Goal: Transaction & Acquisition: Purchase product/service

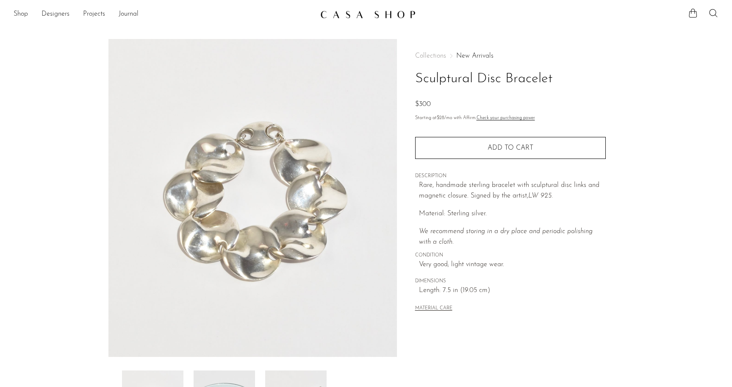
click at [462, 54] on link "New Arrivals" at bounding box center [475, 56] width 37 height 7
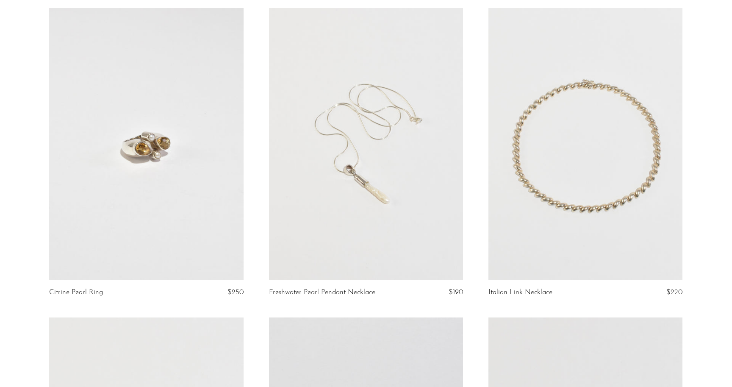
scroll to position [668, 0]
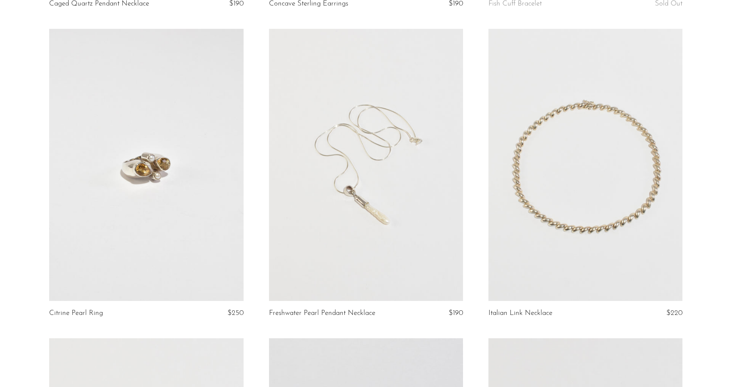
click at [527, 257] on link at bounding box center [586, 165] width 194 height 272
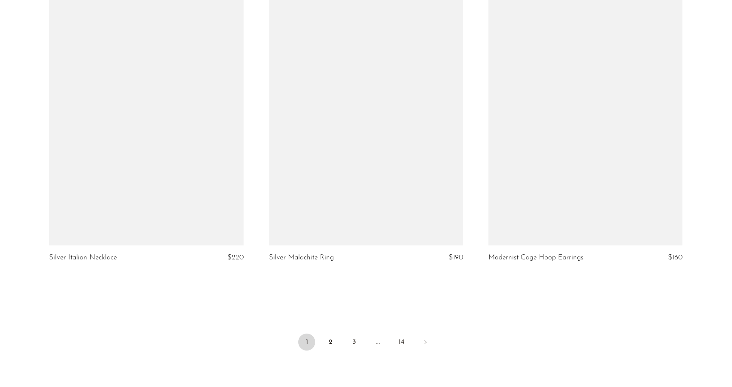
scroll to position [3539, 0]
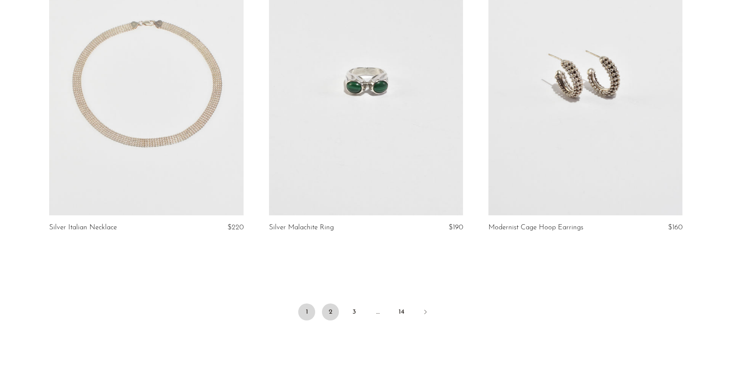
click at [326, 303] on link "2" at bounding box center [330, 311] width 17 height 17
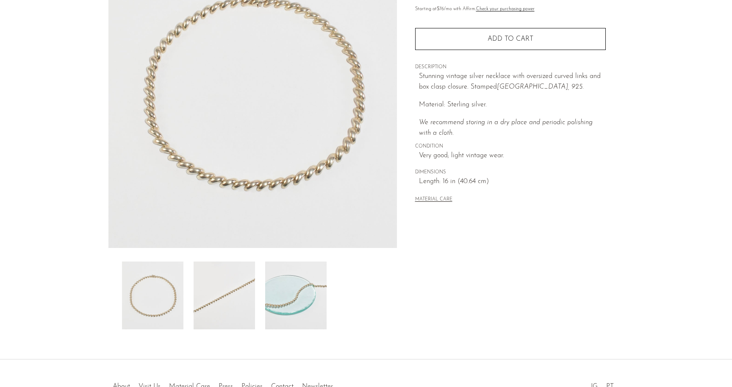
scroll to position [101, 0]
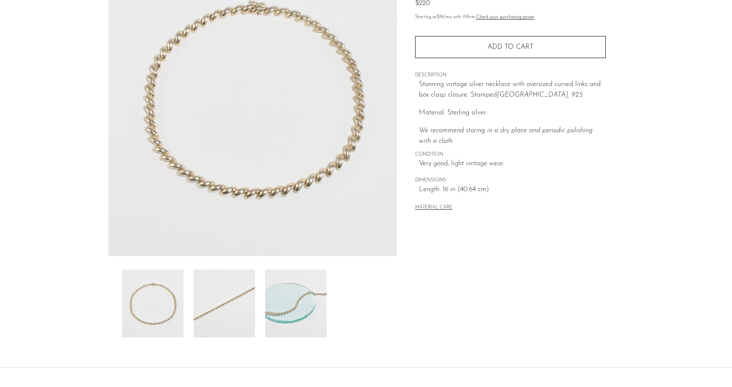
click at [287, 304] on img at bounding box center [295, 304] width 61 height 68
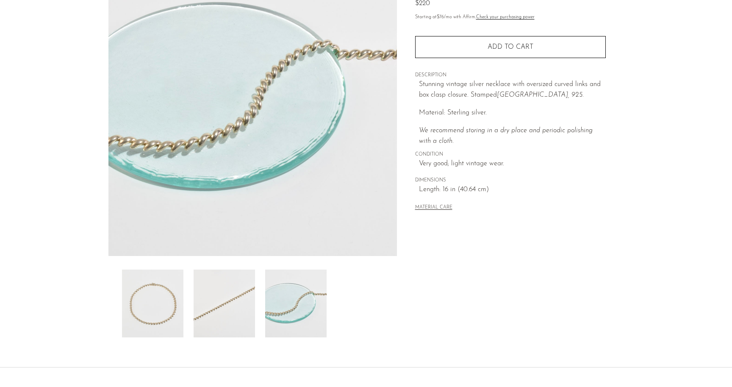
click at [242, 315] on img at bounding box center [224, 304] width 61 height 68
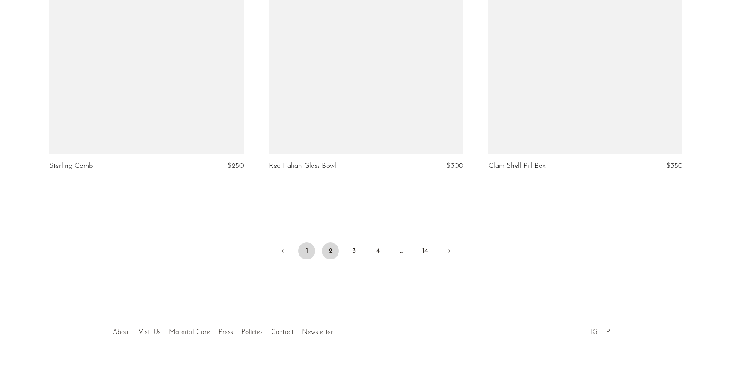
scroll to position [3607, 0]
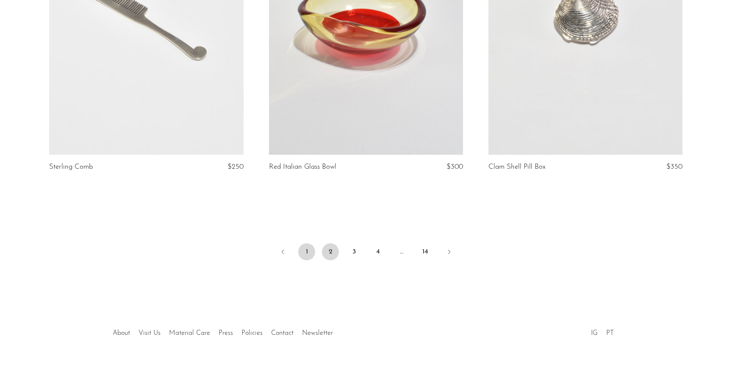
click at [301, 243] on link "1" at bounding box center [306, 251] width 17 height 17
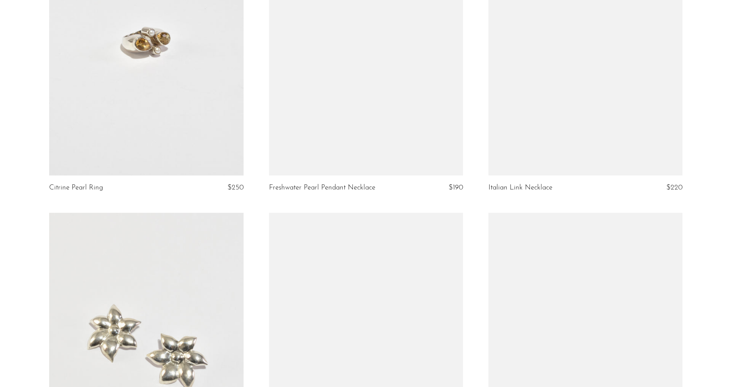
scroll to position [426, 0]
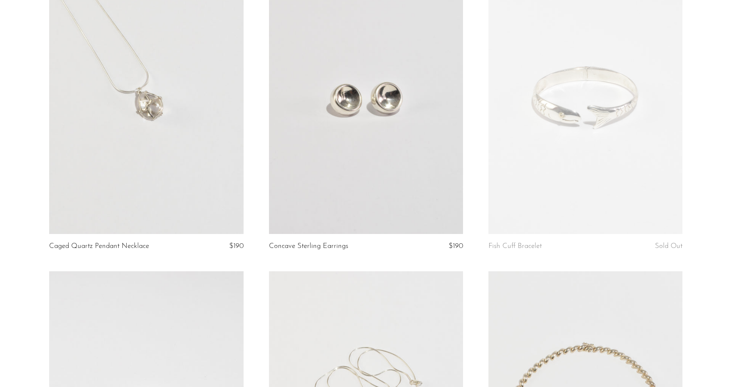
click at [503, 219] on link at bounding box center [586, 98] width 194 height 272
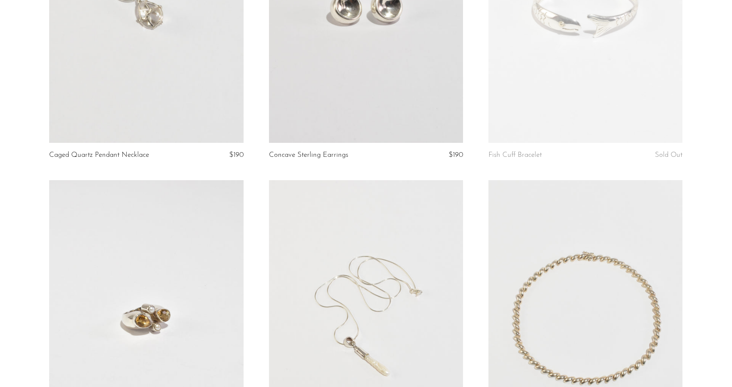
scroll to position [662, 0]
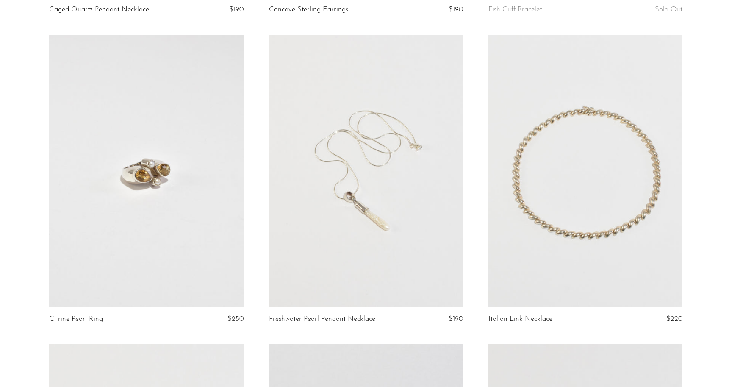
click at [542, 250] on link at bounding box center [586, 171] width 194 height 272
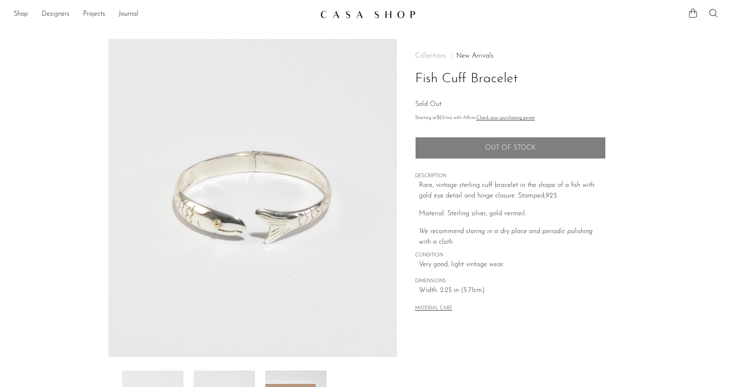
scroll to position [94, 0]
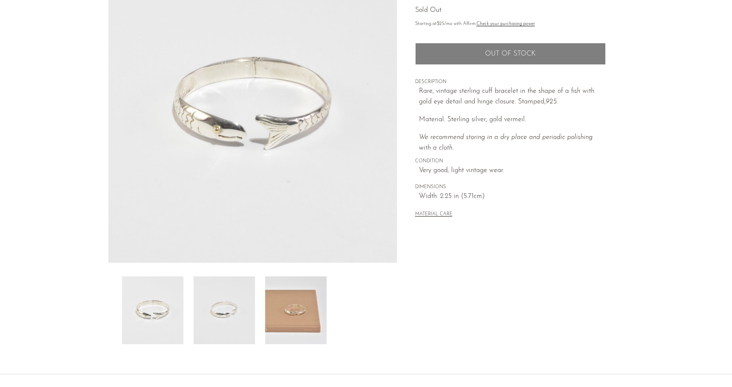
click at [320, 306] on img at bounding box center [295, 310] width 61 height 68
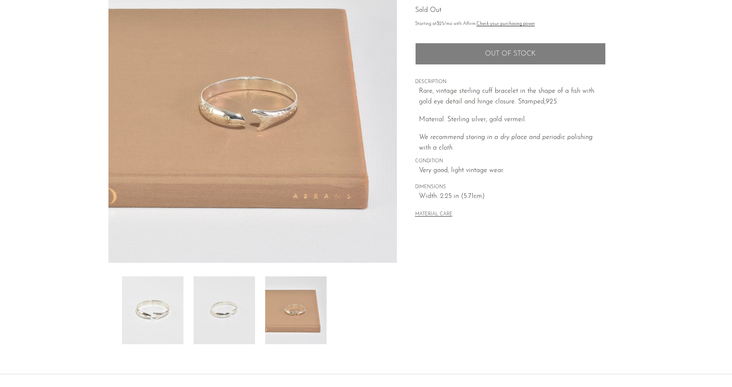
click at [221, 317] on img at bounding box center [224, 310] width 61 height 68
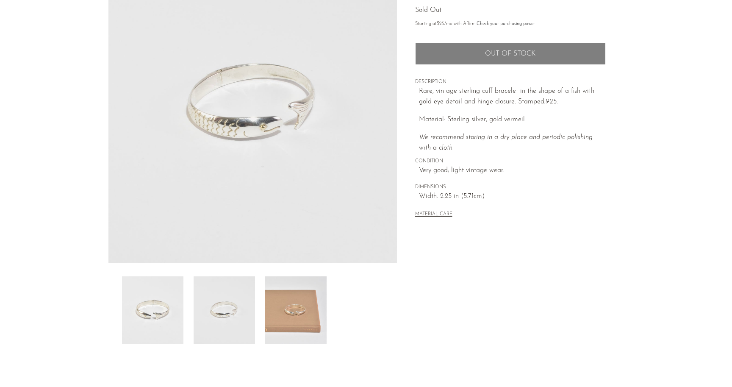
click at [161, 305] on img at bounding box center [152, 310] width 61 height 68
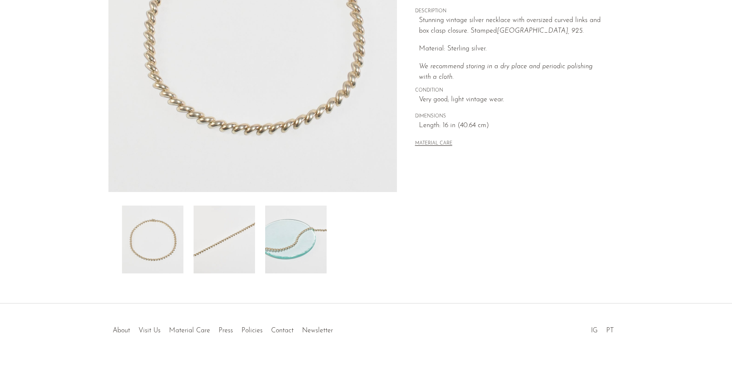
click at [288, 262] on img at bounding box center [295, 240] width 61 height 68
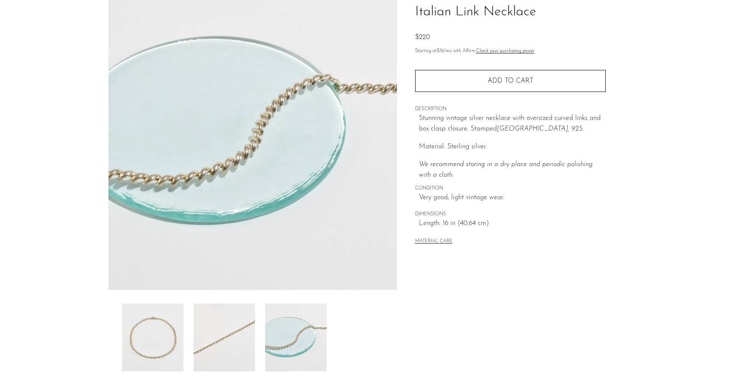
scroll to position [73, 0]
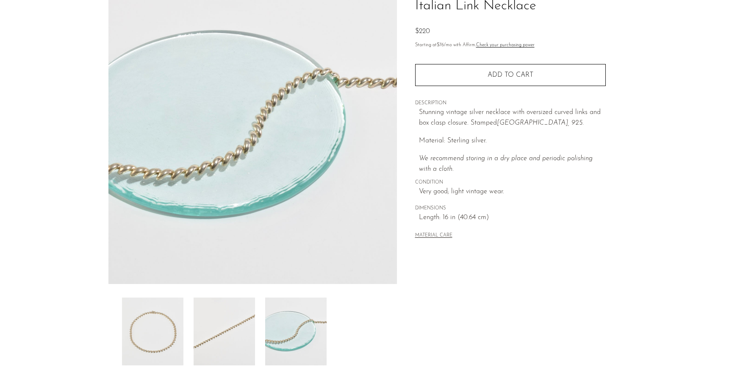
click at [134, 345] on img at bounding box center [152, 332] width 61 height 68
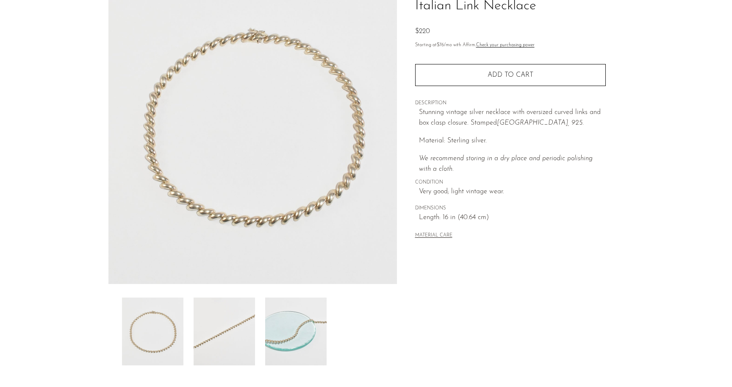
click at [269, 365] on img at bounding box center [295, 332] width 61 height 68
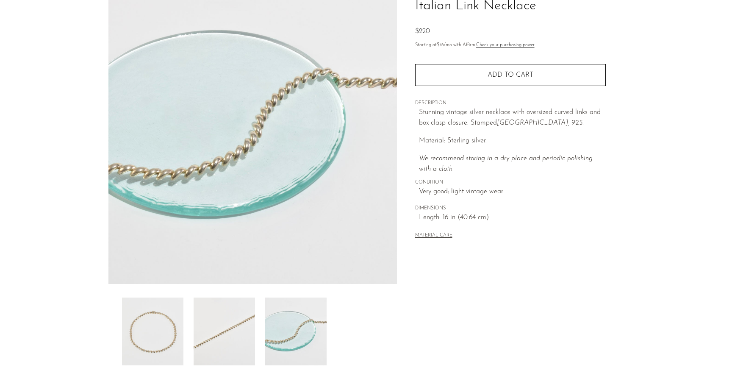
click at [290, 342] on img at bounding box center [295, 332] width 61 height 68
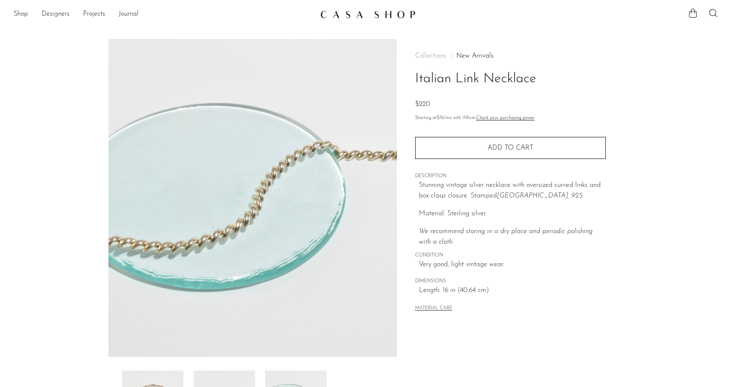
scroll to position [0, 0]
click at [24, 15] on link "Shop" at bounding box center [21, 14] width 14 height 11
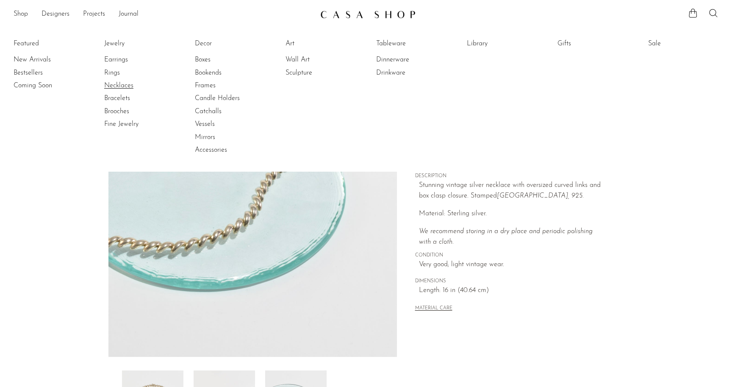
click at [110, 86] on link "Necklaces" at bounding box center [136, 85] width 64 height 9
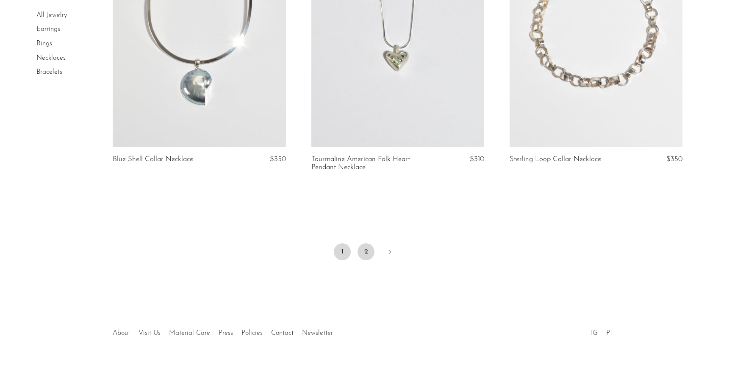
scroll to position [3274, 0]
click at [365, 245] on link "2" at bounding box center [366, 252] width 17 height 17
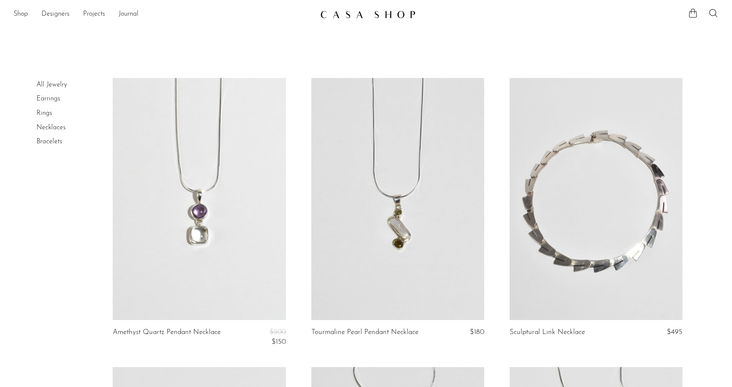
click at [39, 97] on link "Earrings" at bounding box center [48, 98] width 24 height 7
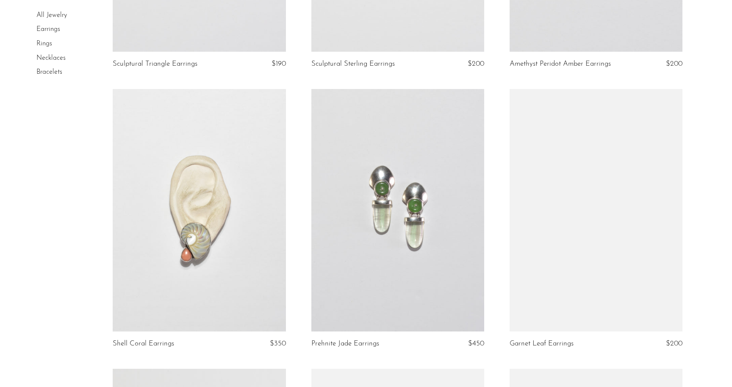
scroll to position [3141, 0]
